Goal: Task Accomplishment & Management: Manage account settings

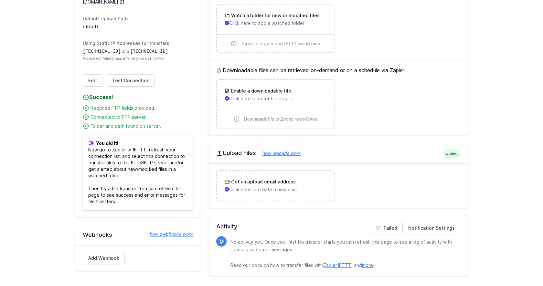
scroll to position [131, 0]
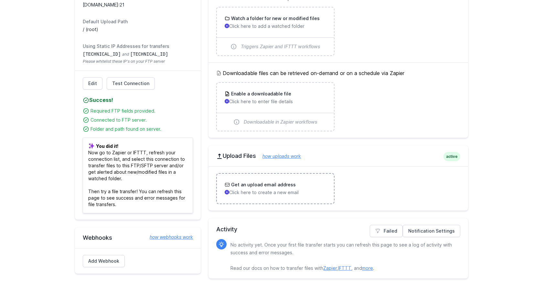
click at [300, 195] on p "Click here to create a new email" at bounding box center [275, 192] width 101 height 6
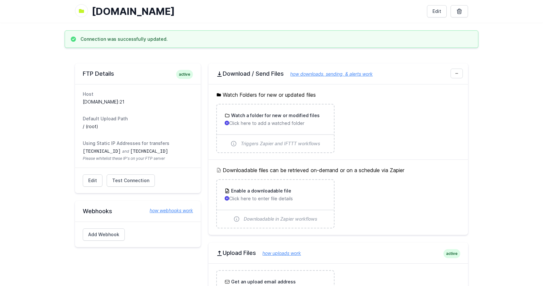
scroll to position [34, 0]
click at [503, 156] on main "Connection was successfully updated. FTP Details active Host [DOMAIN_NAME]:21 D…" at bounding box center [271, 206] width 543 height 353
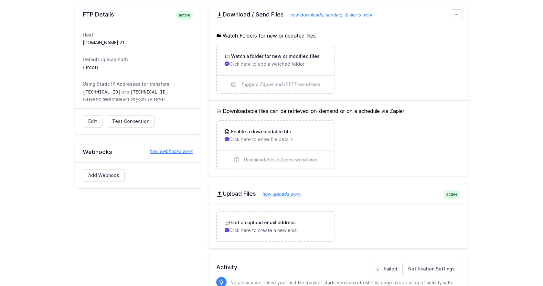
scroll to position [92, 0]
click at [236, 194] on h2 "Upload Files how uploads work" at bounding box center [338, 195] width 244 height 8
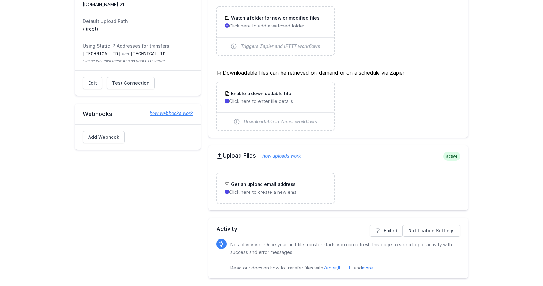
click at [128, 209] on div "FTP Details active Host ftp.bikeandco.dk:21 Default Upload Path / (root) Using …" at bounding box center [138, 122] width 126 height 312
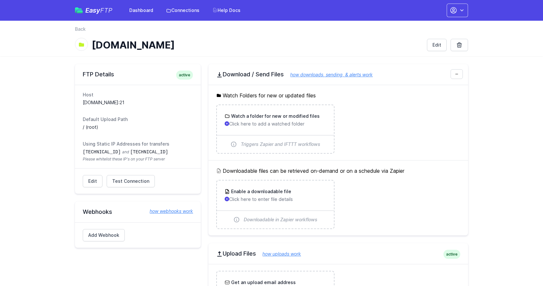
scroll to position [98, 0]
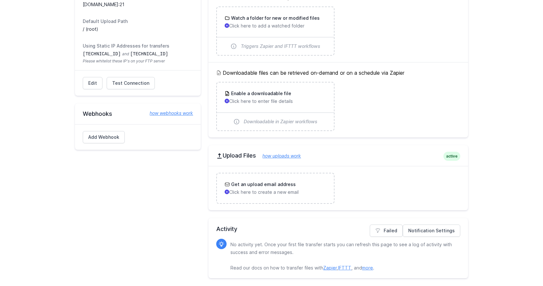
click at [354, 197] on ul "Get an upload email address Click here to create a new email" at bounding box center [338, 188] width 244 height 31
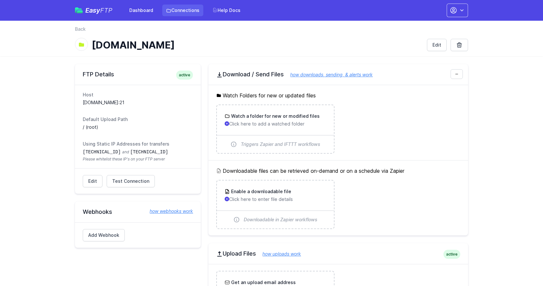
click at [183, 7] on link "Connections" at bounding box center [182, 11] width 41 height 12
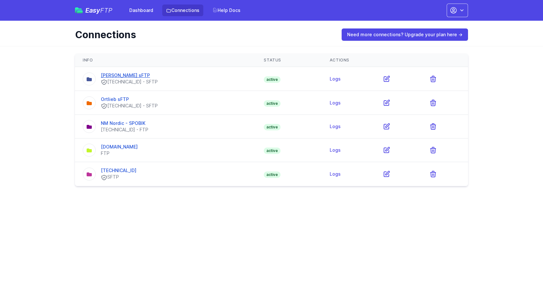
click at [133, 73] on link "[PERSON_NAME] sFTP" at bounding box center [125, 74] width 49 height 5
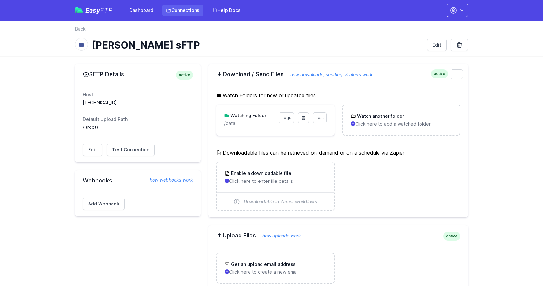
click at [177, 6] on link "Connections" at bounding box center [182, 11] width 41 height 12
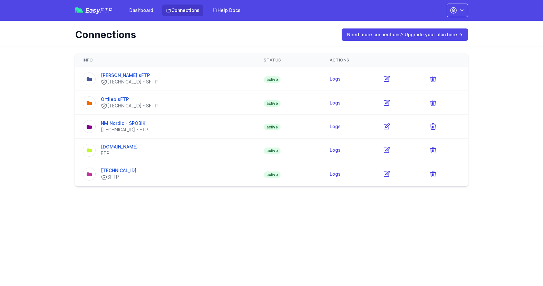
click at [120, 149] on link "[DOMAIN_NAME]" at bounding box center [119, 146] width 37 height 5
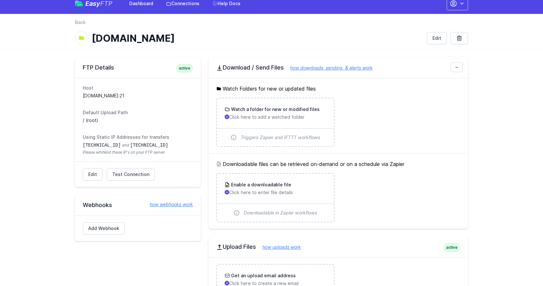
scroll to position [98, 0]
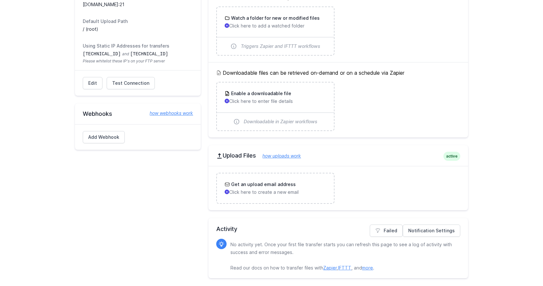
click at [350, 180] on ul "Get an upload email address Click here to create a new email" at bounding box center [338, 188] width 244 height 31
click at [283, 154] on link "how uploads work" at bounding box center [278, 155] width 45 height 5
click at [134, 187] on div "FTP Details active Host [DOMAIN_NAME]:21 Default Upload Path / (root) Using Sta…" at bounding box center [138, 122] width 126 height 312
click at [150, 206] on div "FTP Details active Host [DOMAIN_NAME]:21 Default Upload Path / (root) Using Sta…" at bounding box center [138, 122] width 126 height 312
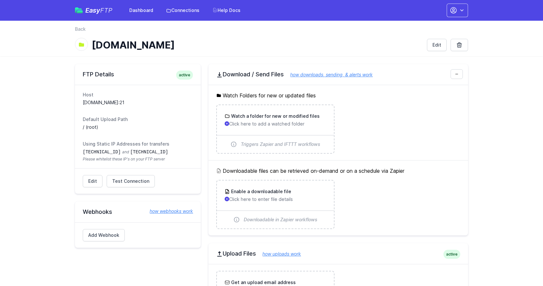
scroll to position [96, 0]
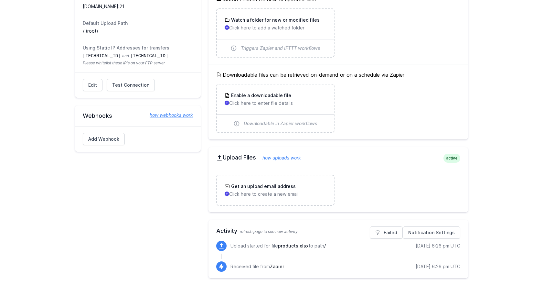
click at [304, 246] on span "products.xlsx" at bounding box center [293, 245] width 31 height 5
drag, startPoint x: 462, startPoint y: 245, endPoint x: 225, endPoint y: 242, distance: 237.1
click at [225, 242] on div "Notification Settings Failed Activity refresh page to see new activity Upload s…" at bounding box center [339, 249] width 260 height 58
click at [138, 243] on div "FTP Details active Host [DOMAIN_NAME]:21 Default Upload Path / (root) Using Sta…" at bounding box center [138, 123] width 126 height 310
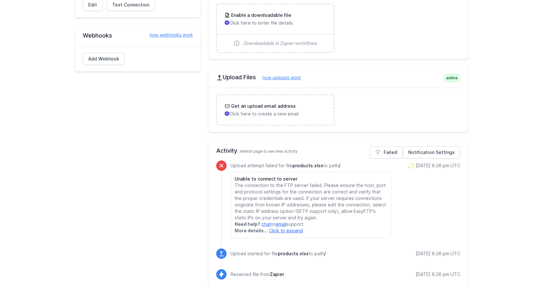
scroll to position [184, 0]
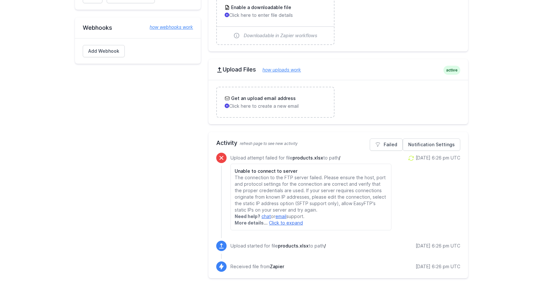
click at [408, 157] on icon at bounding box center [411, 158] width 6 height 6
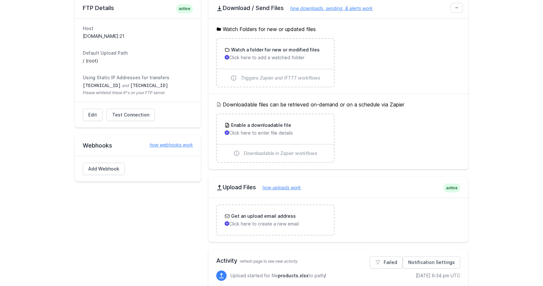
scroll to position [258, 0]
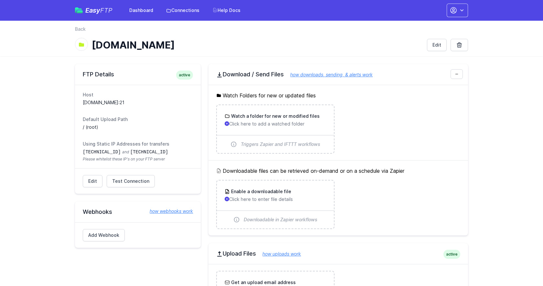
scroll to position [225, 0]
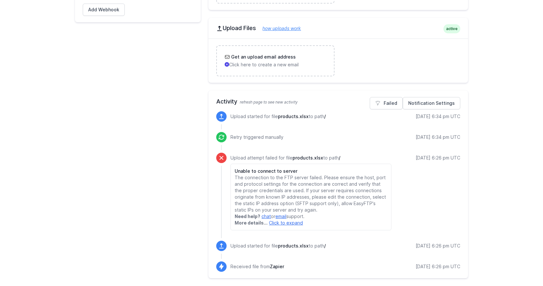
click at [416, 165] on div "[DATE] 6:26 pm UTC" at bounding box center [438, 193] width 45 height 76
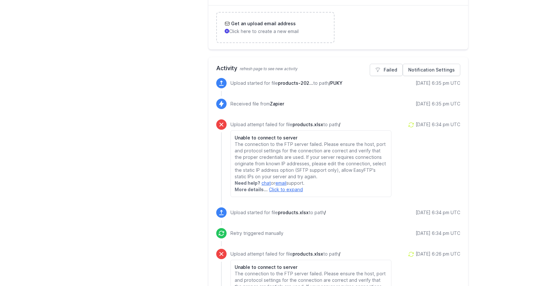
scroll to position [254, 0]
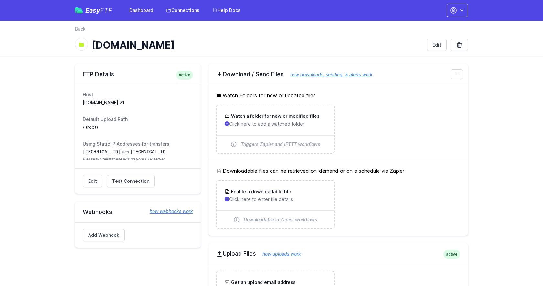
scroll to position [254, 0]
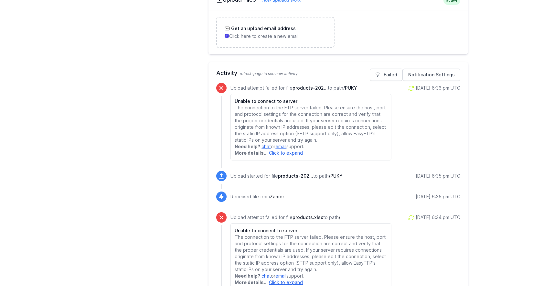
click at [183, 154] on div "FTP Details active Host ftp.bikeandco.dk:21 Default Upload Path / (root) Using …" at bounding box center [138, 138] width 126 height 657
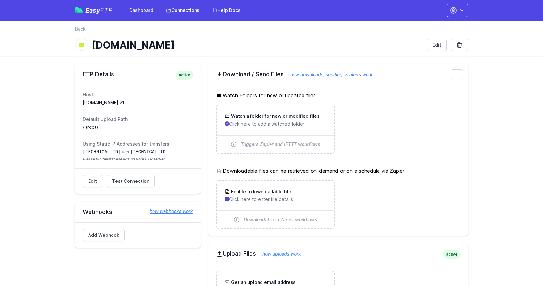
scroll to position [254, 0]
click at [127, 186] on link "Test Connection" at bounding box center [131, 181] width 48 height 12
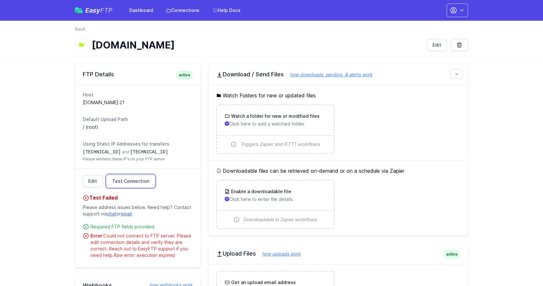
scroll to position [20, 0]
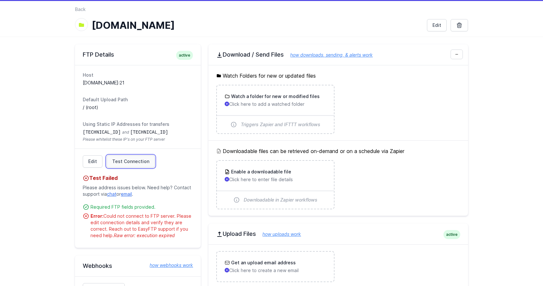
click at [131, 159] on span "Test Connection" at bounding box center [130, 161] width 37 height 6
click at [138, 159] on span "Test Connection" at bounding box center [130, 161] width 37 height 6
click at [89, 165] on link "Edit" at bounding box center [93, 161] width 20 height 12
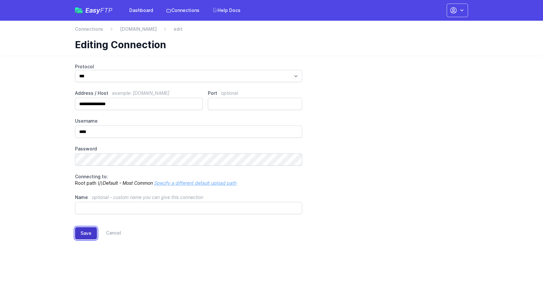
click at [85, 233] on button "Save" at bounding box center [86, 233] width 22 height 12
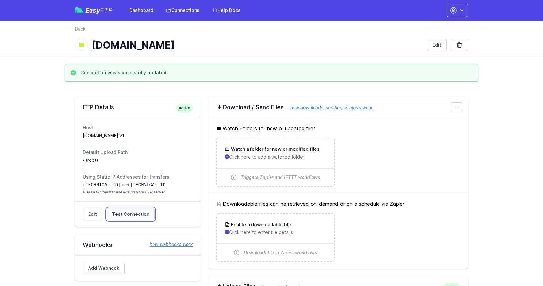
click at [124, 215] on span "Test Connection" at bounding box center [130, 214] width 37 height 6
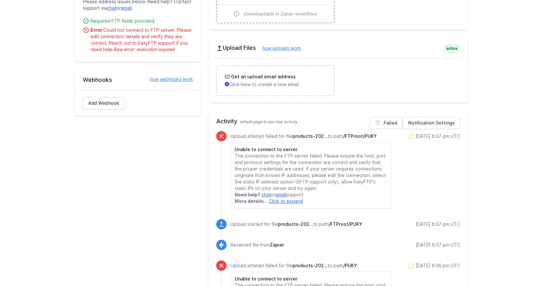
scroll to position [267, 0]
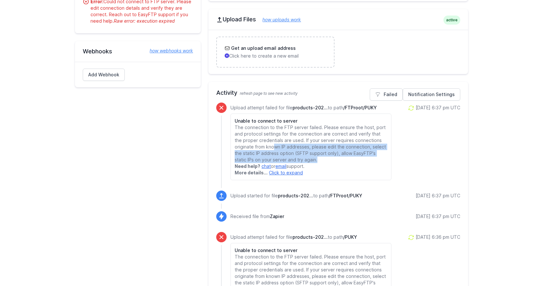
drag, startPoint x: 318, startPoint y: 160, endPoint x: 274, endPoint y: 150, distance: 45.6
click at [274, 150] on p "The connection to the FTP server failed. Please ensure the host, port and proto…" at bounding box center [311, 143] width 152 height 39
click at [284, 148] on p "The connection to the FTP server failed. Please ensure the host, port and proto…" at bounding box center [311, 143] width 152 height 39
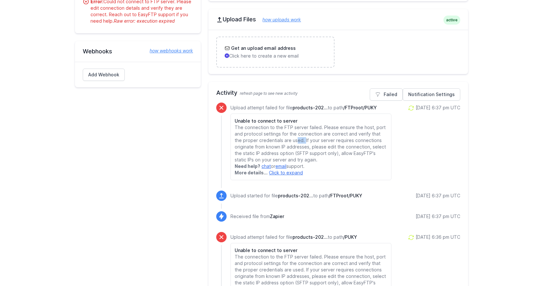
drag, startPoint x: 296, startPoint y: 142, endPoint x: 289, endPoint y: 139, distance: 6.8
click at [289, 139] on p "The connection to the FTP server failed. Please ensure the host, port and proto…" at bounding box center [311, 143] width 152 height 39
click at [291, 141] on p "The connection to the FTP server failed. Please ensure the host, port and proto…" at bounding box center [311, 143] width 152 height 39
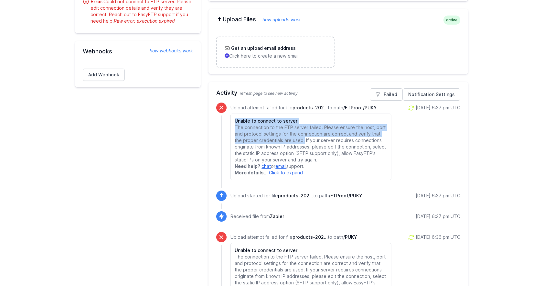
drag, startPoint x: 295, startPoint y: 141, endPoint x: 236, endPoint y: 122, distance: 61.5
click at [236, 122] on div "Unable to connect to server The connection to the FTP server failed. Please ens…" at bounding box center [311, 147] width 161 height 67
copy div "Unable to connect to server The connection to the FTP server failed. Please ens…"
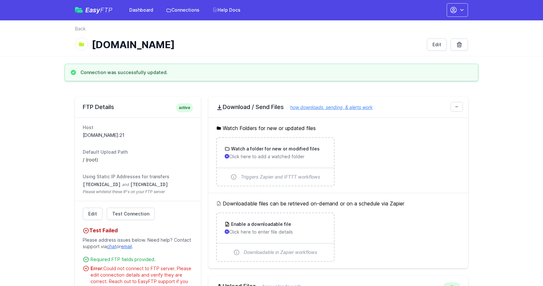
scroll to position [0, 0]
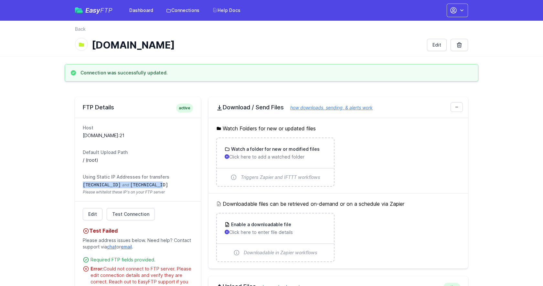
drag, startPoint x: 162, startPoint y: 184, endPoint x: 74, endPoint y: 183, distance: 87.6
copy dd "[TECHNICAL_ID] and [TECHNICAL_ID]"
